Goal: Information Seeking & Learning: Find specific fact

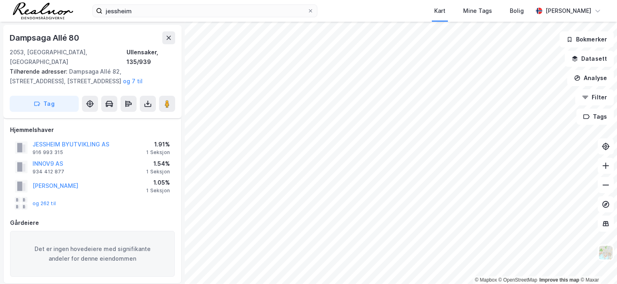
scroll to position [40, 0]
